Goal: Task Accomplishment & Management: Manage account settings

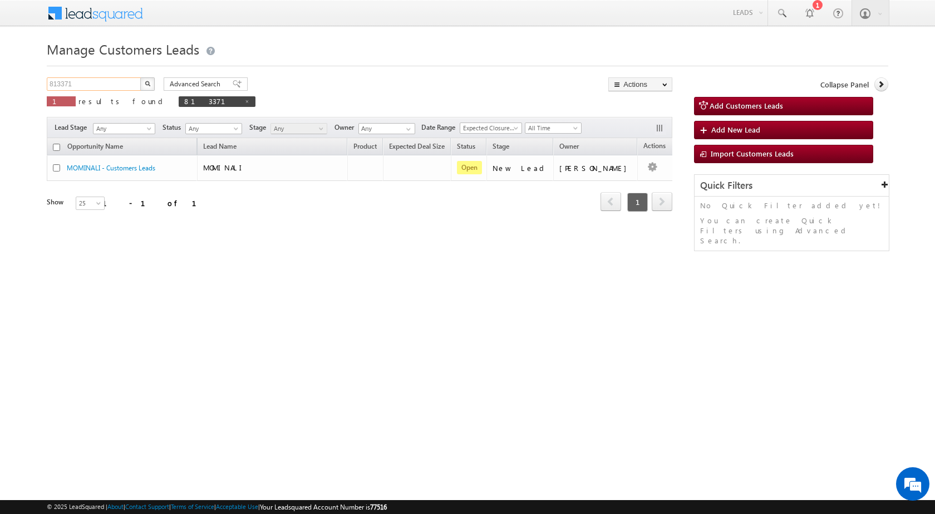
click at [61, 81] on input "813371" at bounding box center [94, 83] width 95 height 13
paste input "42752"
type input "842752"
click at [140, 77] on button "button" at bounding box center [147, 83] width 14 height 13
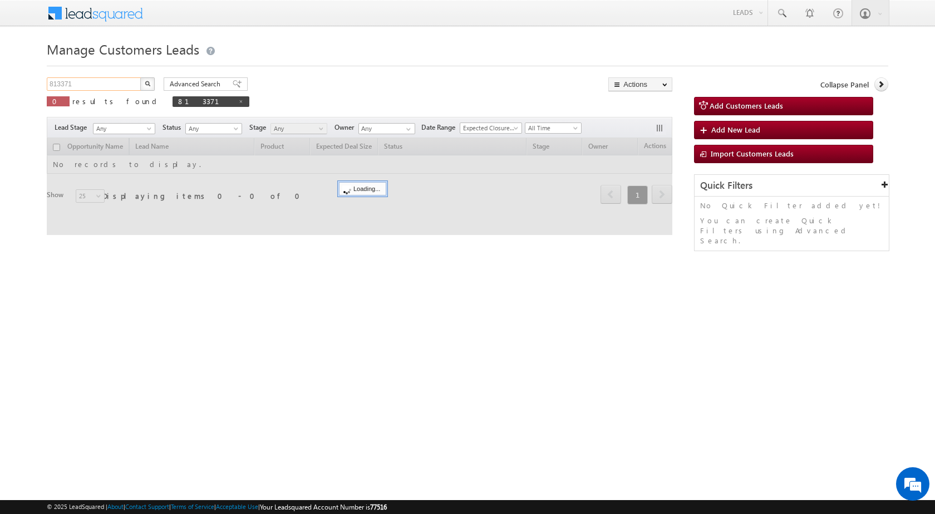
click at [65, 84] on input "813371" at bounding box center [94, 83] width 95 height 13
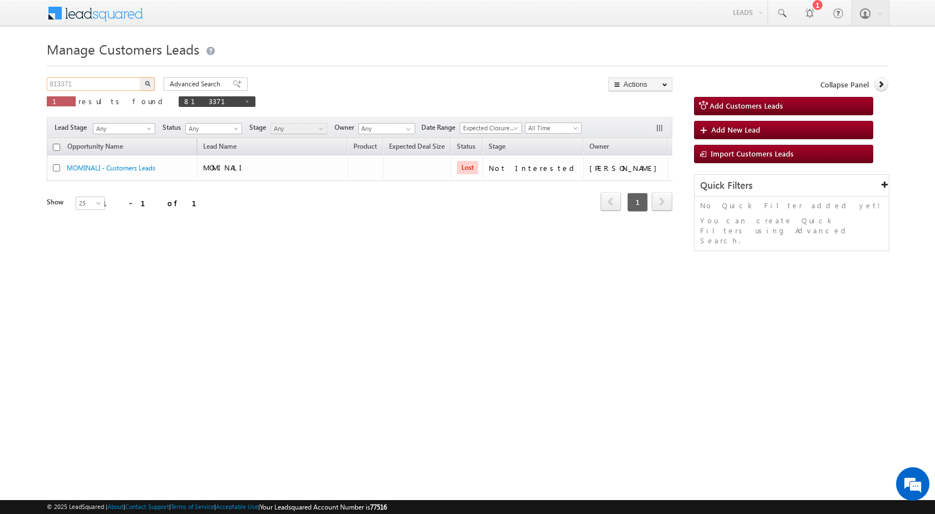
paste input "42752"
type input "842752"
click at [140, 77] on button "button" at bounding box center [147, 83] width 14 height 13
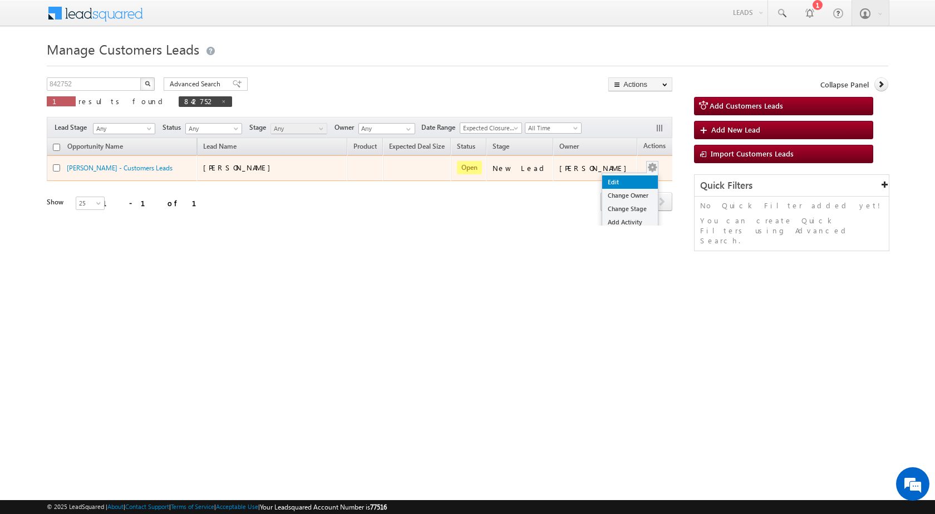
click at [619, 185] on link "Edit" at bounding box center [630, 181] width 56 height 13
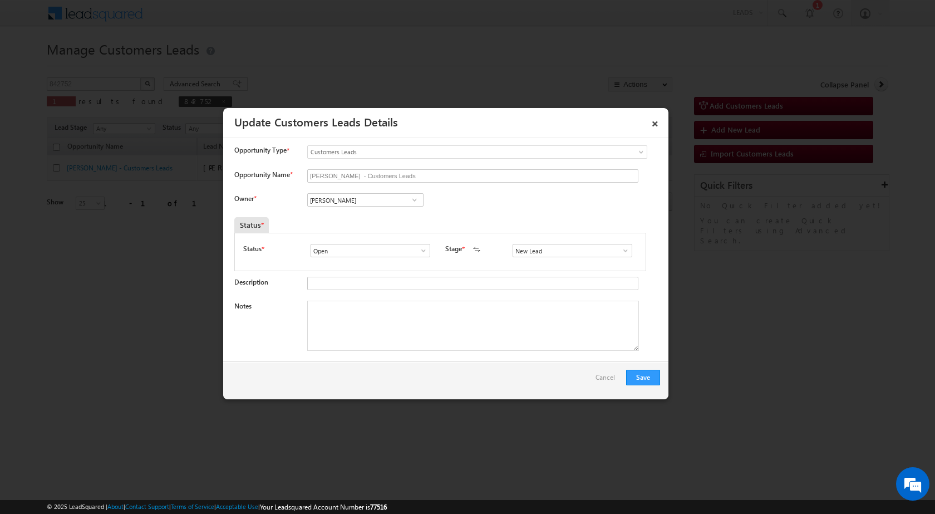
click at [366, 195] on input "[PERSON_NAME]" at bounding box center [365, 199] width 116 height 13
paste input "[PERSON_NAME][EMAIL_ADDRESS][DOMAIN_NAME]"
click at [367, 215] on link "Ravinder [EMAIL_ADDRESS][DOMAIN_NAME]" at bounding box center [365, 217] width 116 height 21
type input "[PERSON_NAME]"
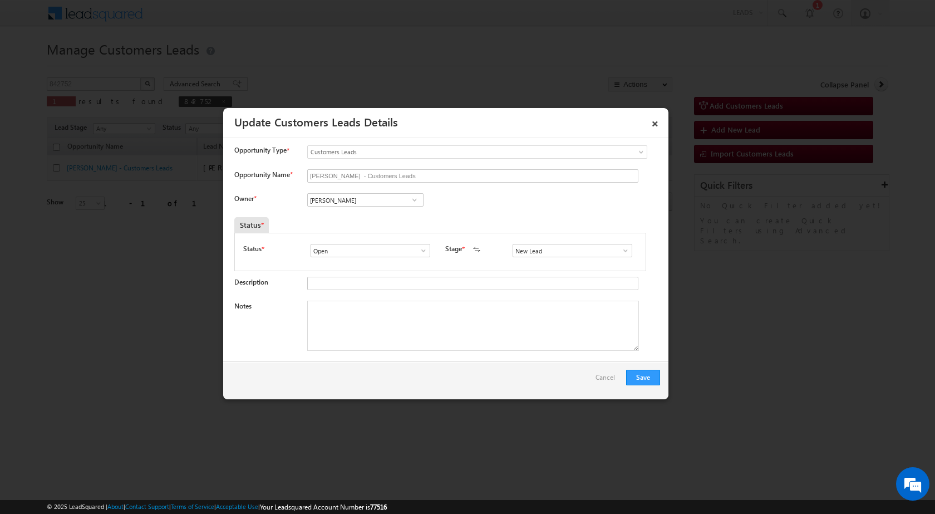
click at [627, 251] on div "New Lead Interested Pending Documents Sales Marked Pending for Follow-Up Not Co…" at bounding box center [575, 250] width 125 height 13
click at [626, 252] on input "New Lead" at bounding box center [573, 250] width 120 height 13
click at [621, 252] on span at bounding box center [625, 250] width 11 height 9
click at [554, 306] on link "Pending for Follow-Up" at bounding box center [572, 309] width 119 height 13
click at [620, 253] on span at bounding box center [625, 250] width 11 height 9
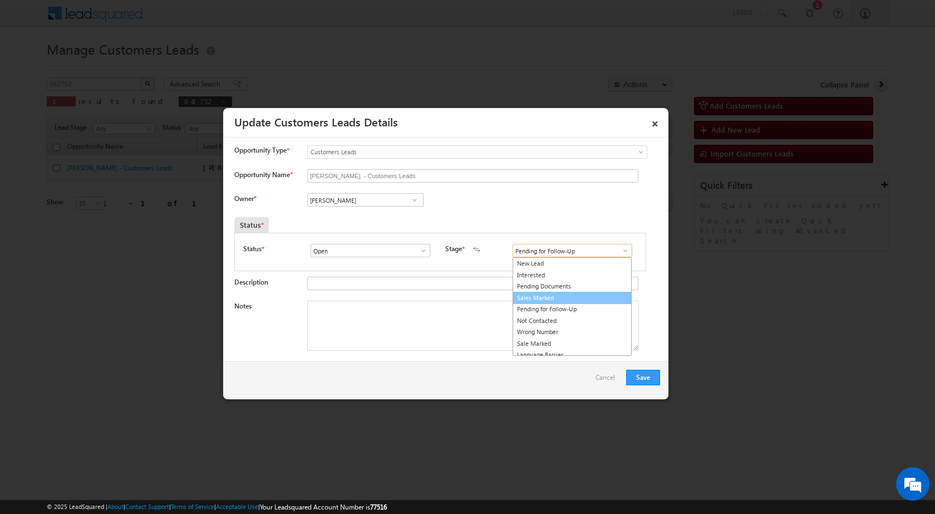
click at [544, 292] on link "Sales Marked" at bounding box center [572, 298] width 119 height 13
type input "Sales Marked"
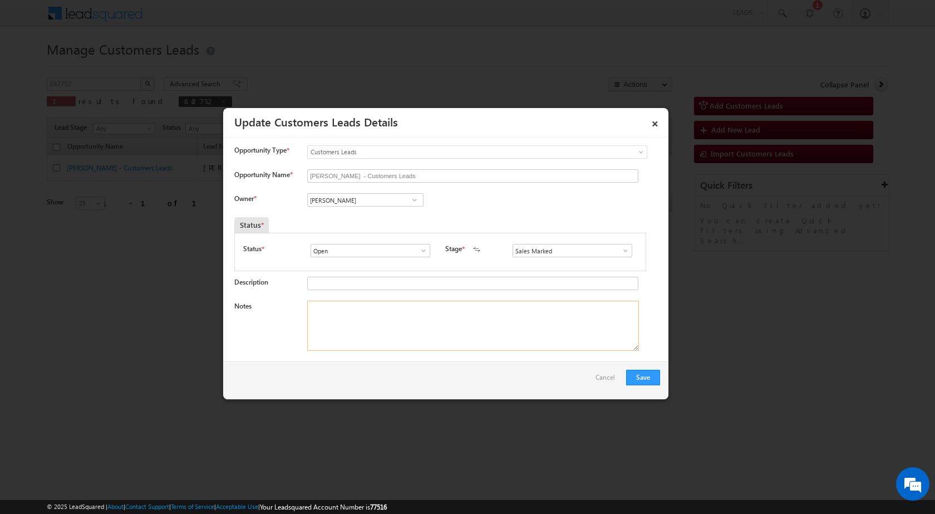
click at [375, 332] on textarea "Notes" at bounding box center [473, 326] width 332 height 50
paste textarea "842752 / POOJA / 9992581357 / CONSTRUCTION / OWNER - HIMSELF / 124001 TO ROHATA…"
type textarea "842752 / POOJA / 9992581357 / CONSTRUCTION / OWNER - HIMSELF / 124001 TO ROHATA…"
click at [641, 379] on button "Save" at bounding box center [643, 378] width 34 height 16
